Goal: Transaction & Acquisition: Book appointment/travel/reservation

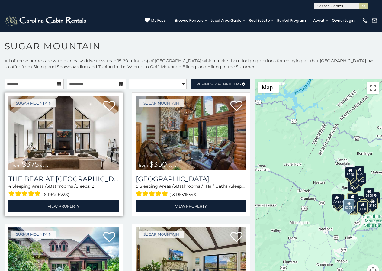
scroll to position [38, 0]
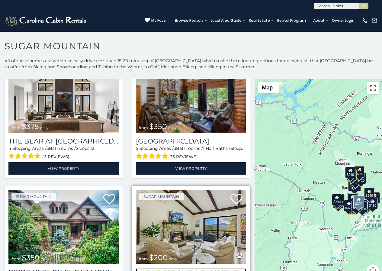
click at [155, 269] on h3 "Sweet Dreams Are Made Of Skis" at bounding box center [191, 272] width 111 height 8
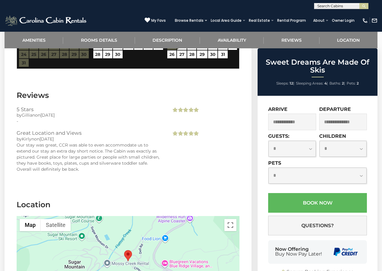
scroll to position [1136, 0]
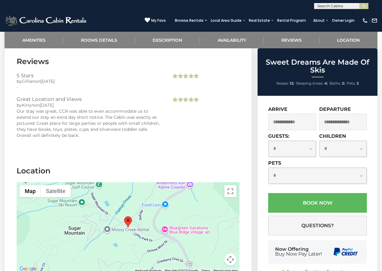
click at [273, 240] on div "Now Offering Buy Now Pay Later!" at bounding box center [317, 252] width 99 height 24
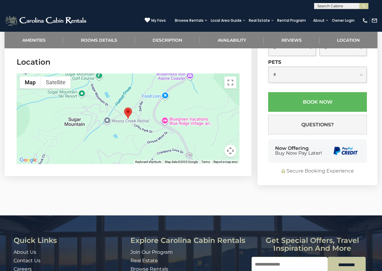
scroll to position [1252, 0]
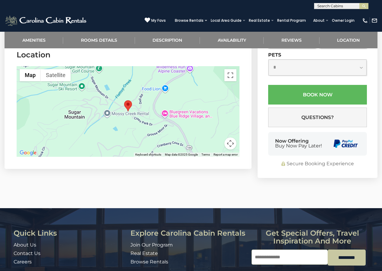
click at [308, 229] on h3 "Get special offers, travel inspiration and more" at bounding box center [312, 237] width 121 height 16
